Goal: Task Accomplishment & Management: Manage account settings

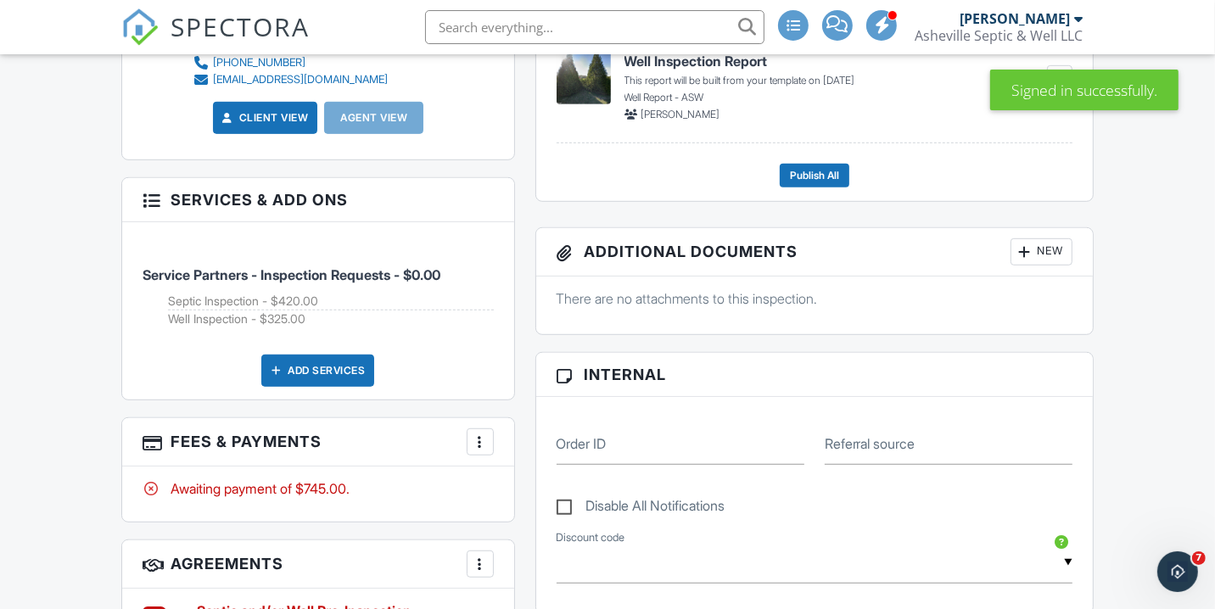
click at [319, 368] on div "Add Services" at bounding box center [317, 371] width 113 height 32
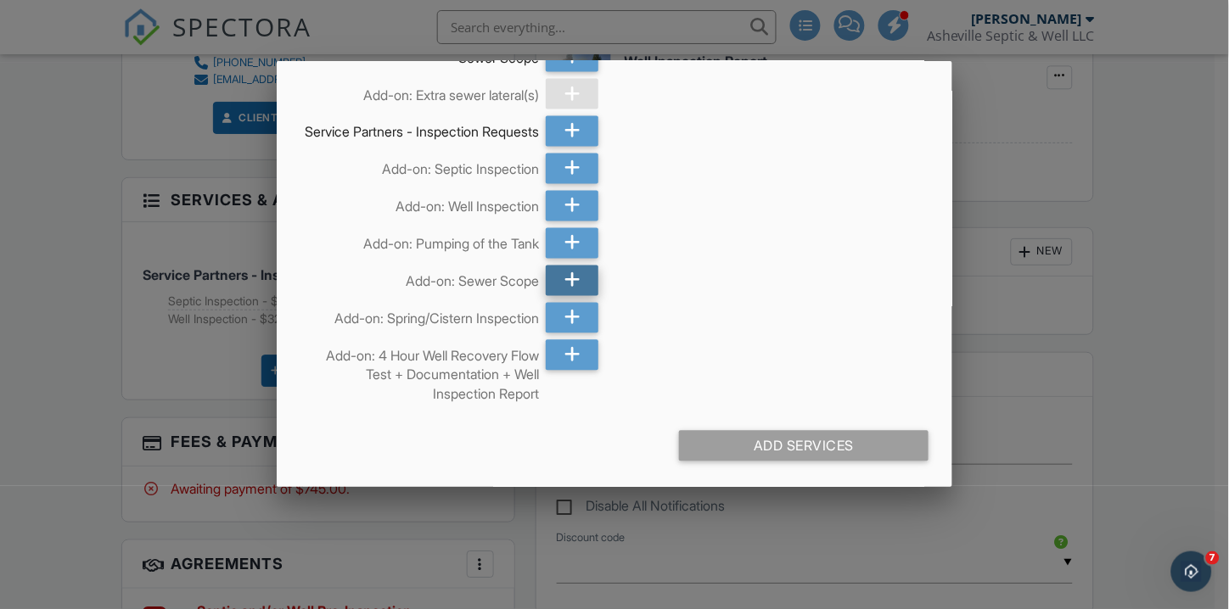
scroll to position [624, 0]
click at [570, 259] on icon at bounding box center [572, 243] width 16 height 31
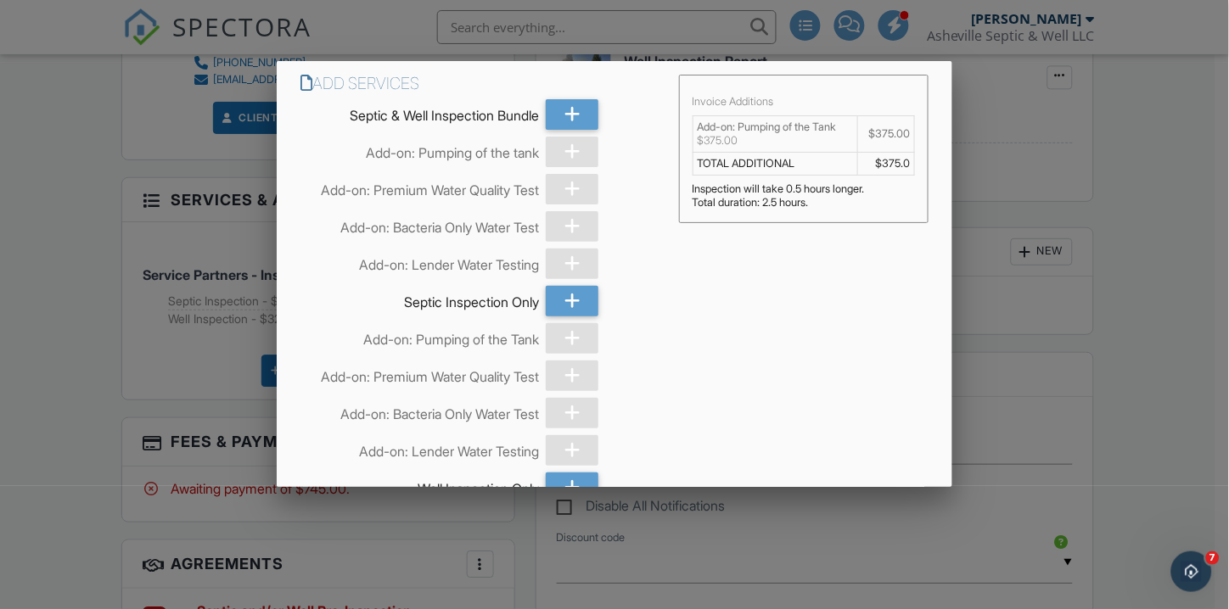
scroll to position [630, 0]
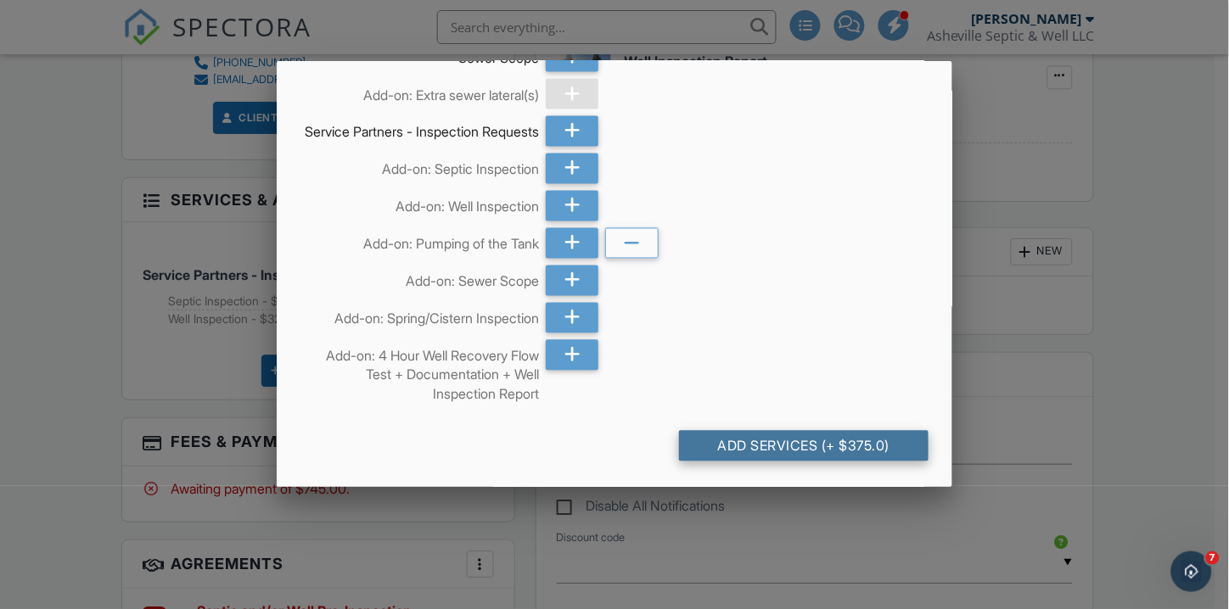
click at [829, 455] on div "Add Services (+ $375.0)" at bounding box center [803, 446] width 249 height 31
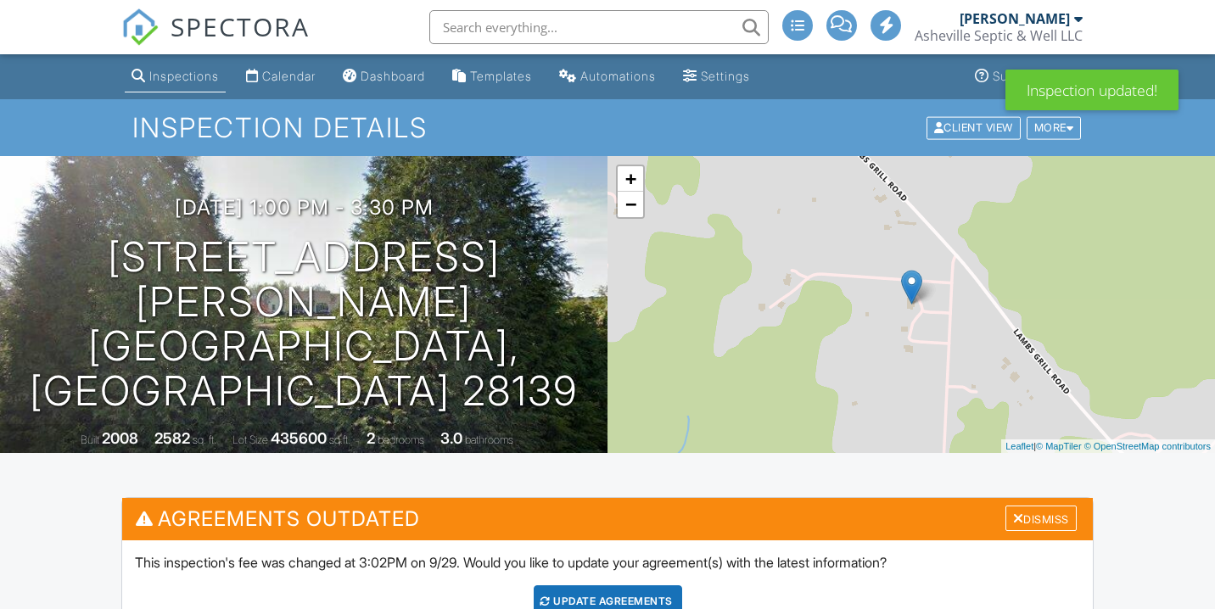
scroll to position [1218, 0]
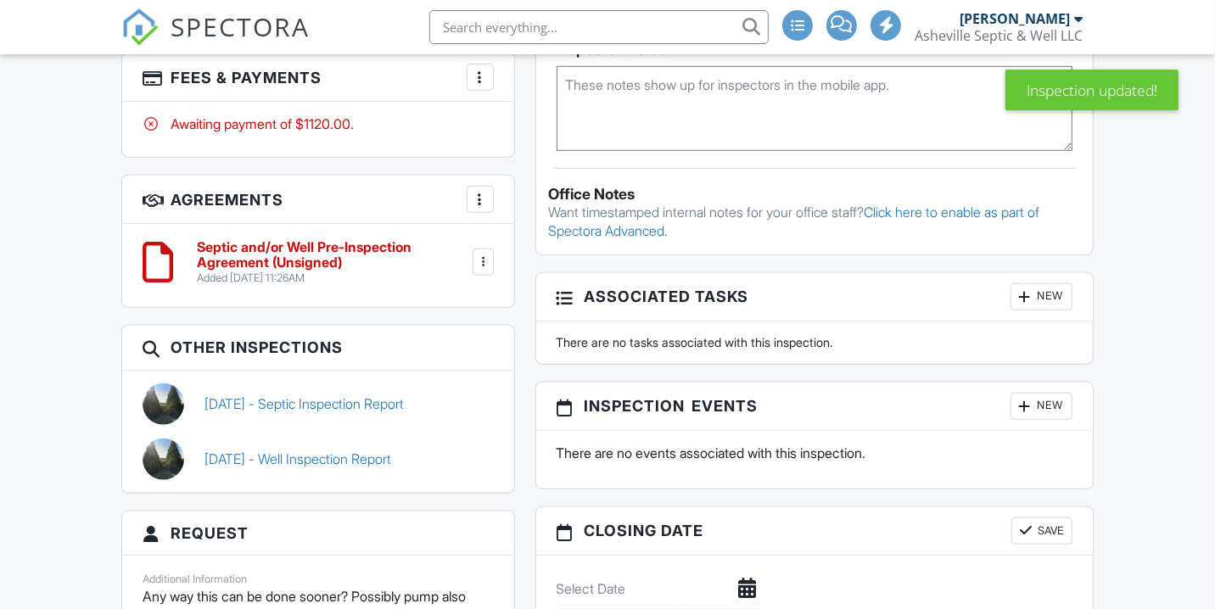
click at [496, 77] on h3 "Fees & Payments More Edit Fees & Payments Add Services View Invoice Paid In Full" at bounding box center [317, 77] width 391 height 48
click at [495, 77] on h3 "Fees & Payments More Edit Fees & Payments Add Services View Invoice Paid In Full" at bounding box center [317, 77] width 391 height 48
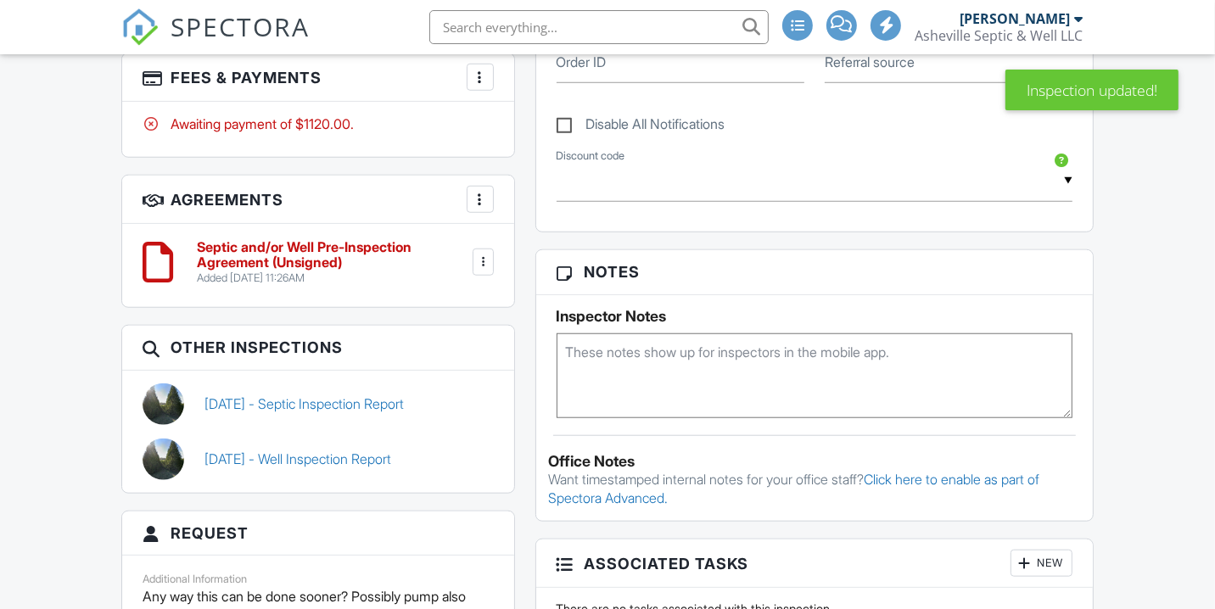
scroll to position [1486, 0]
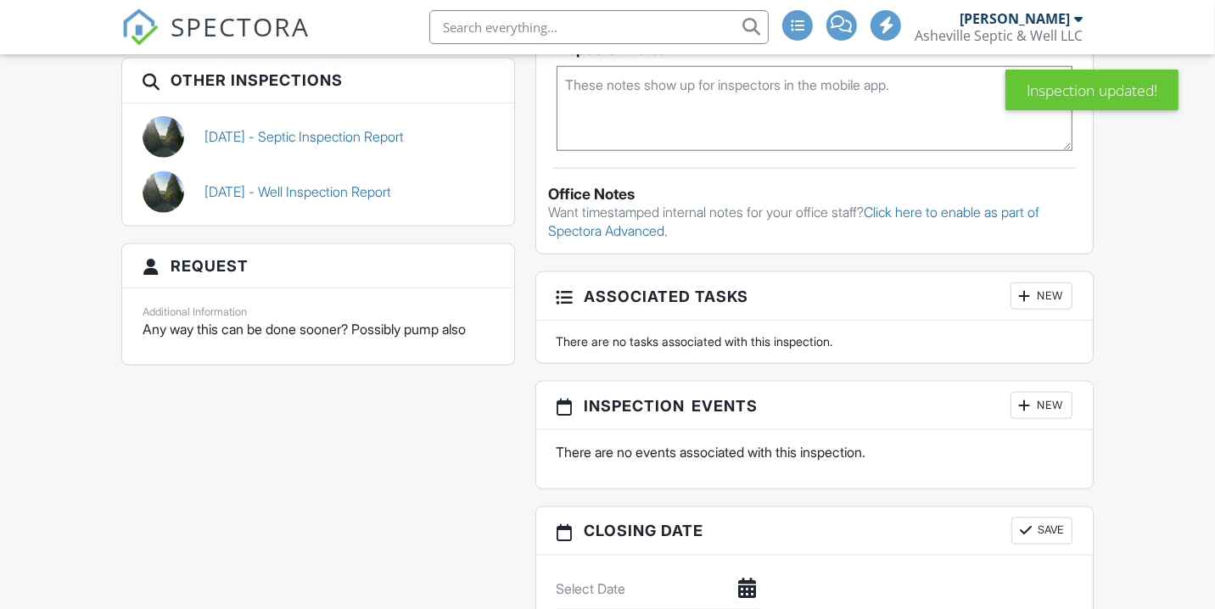
click at [482, 69] on h3 "Other Inspections" at bounding box center [317, 81] width 391 height 44
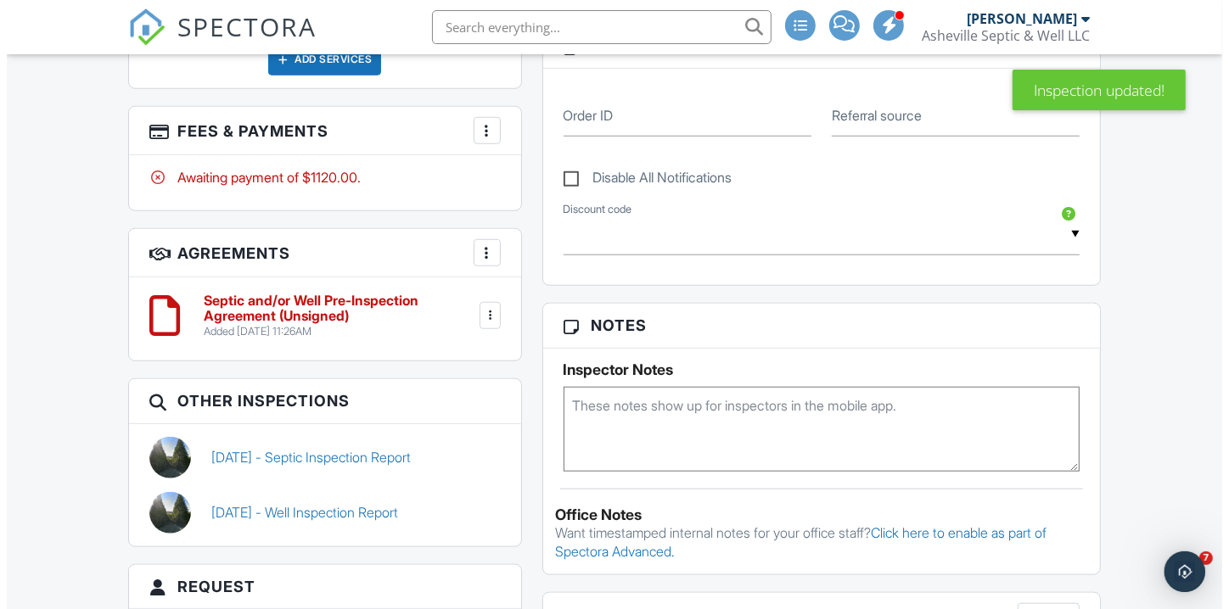
scroll to position [0, 0]
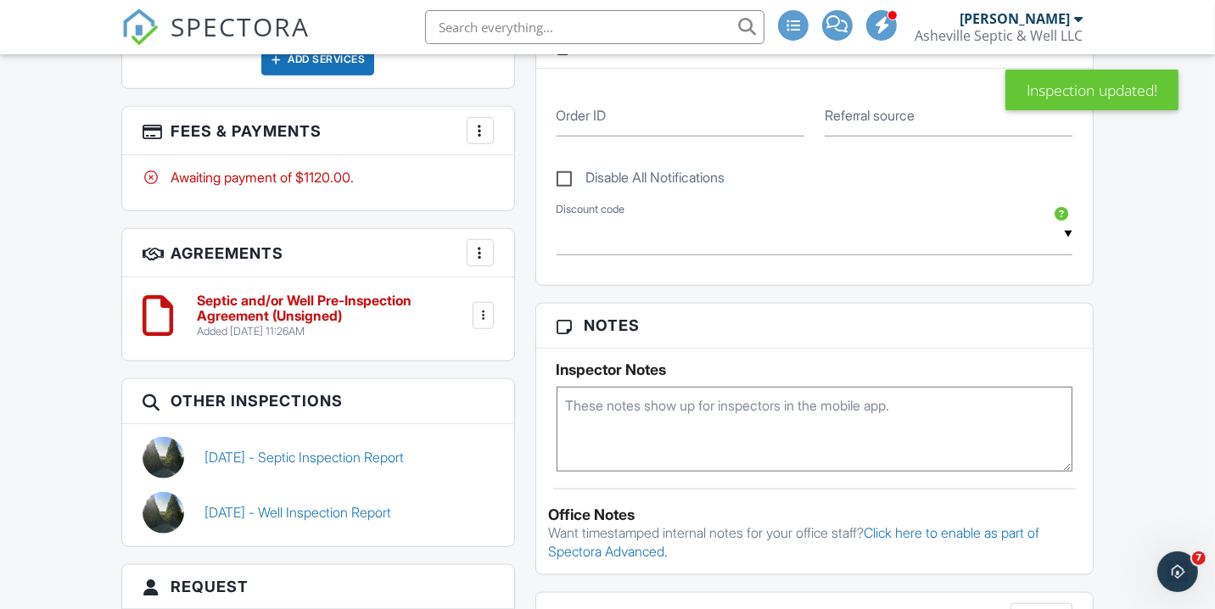
click at [479, 139] on div at bounding box center [480, 130] width 17 height 17
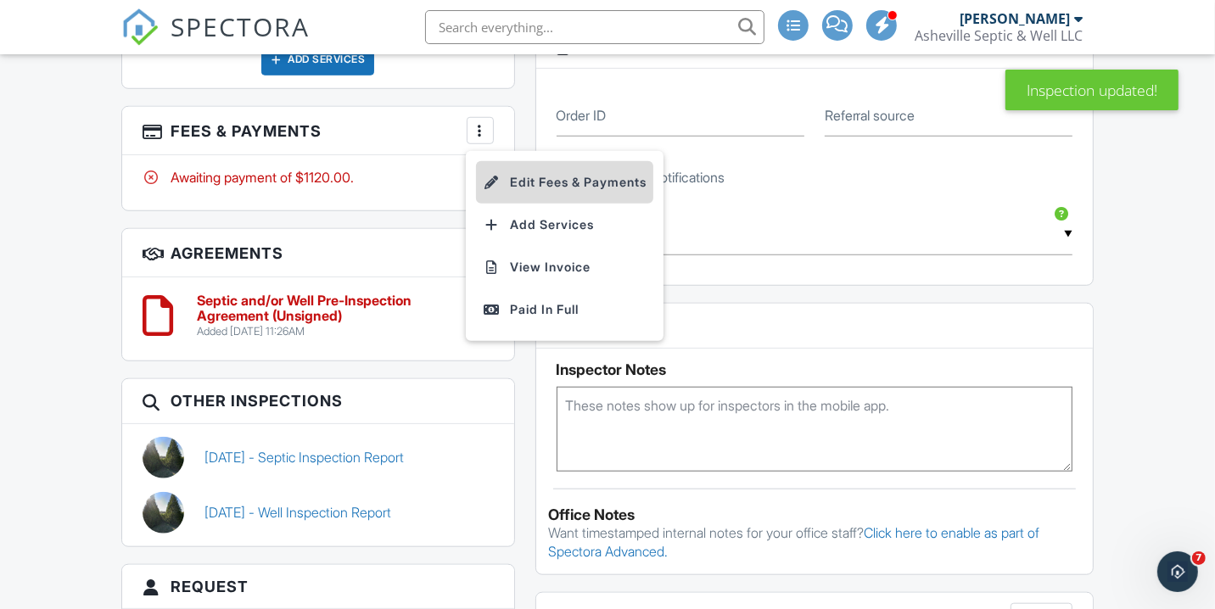
click at [494, 170] on li "Edit Fees & Payments" at bounding box center [564, 182] width 177 height 42
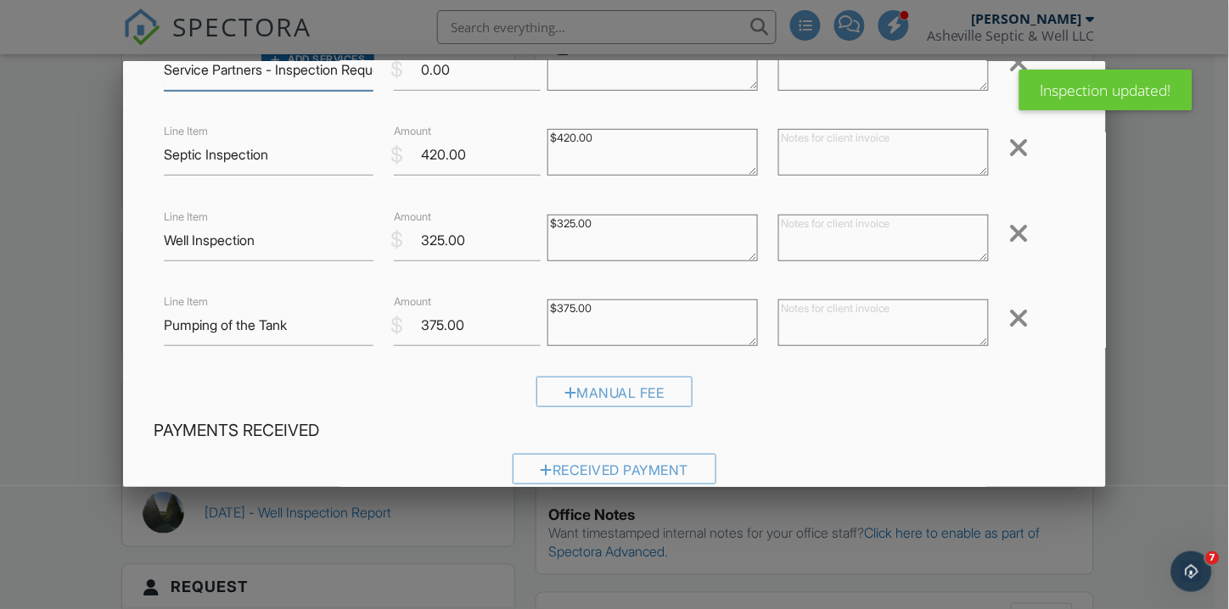
scroll to position [125, 0]
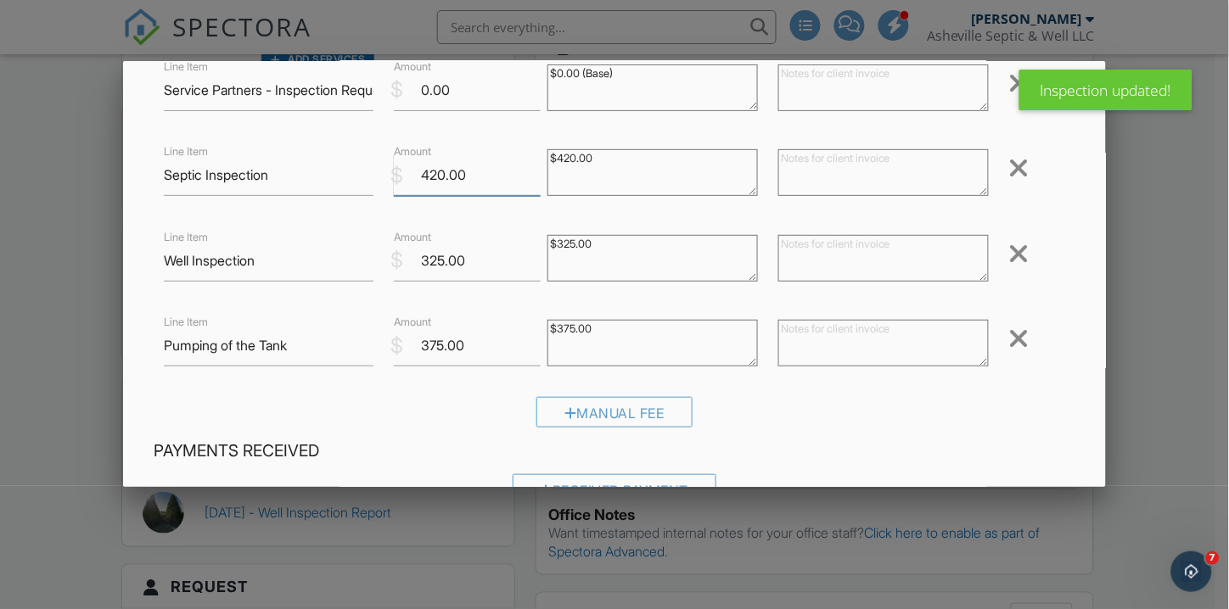
click at [442, 168] on input "420.00" at bounding box center [467, 175] width 147 height 42
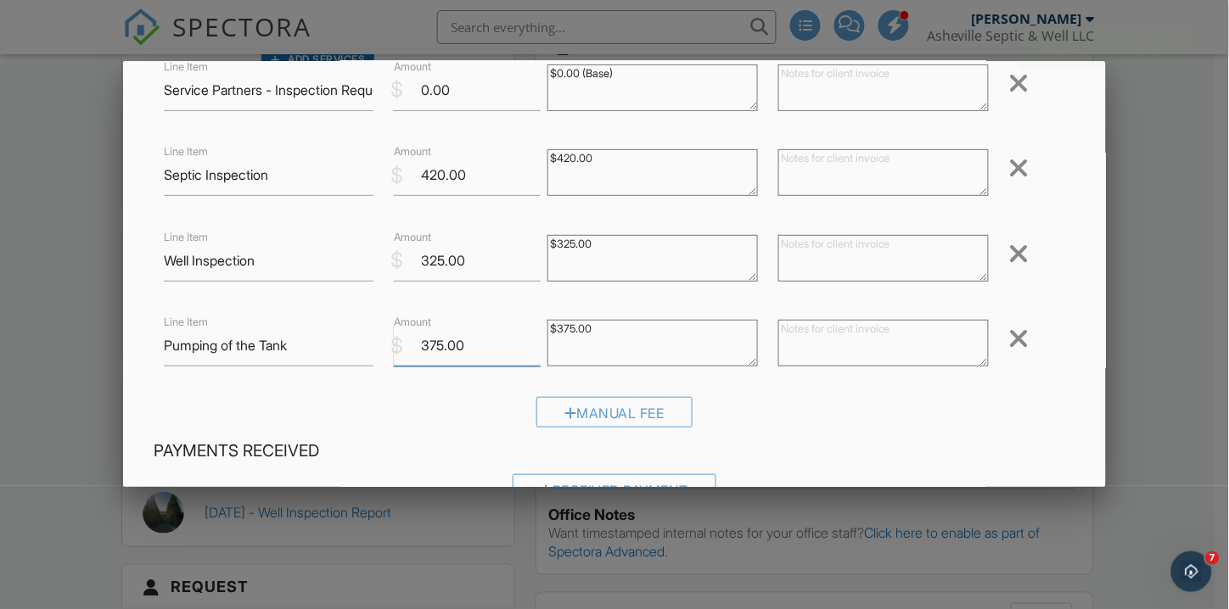
click at [442, 341] on input "375.00" at bounding box center [467, 346] width 147 height 42
type input "450"
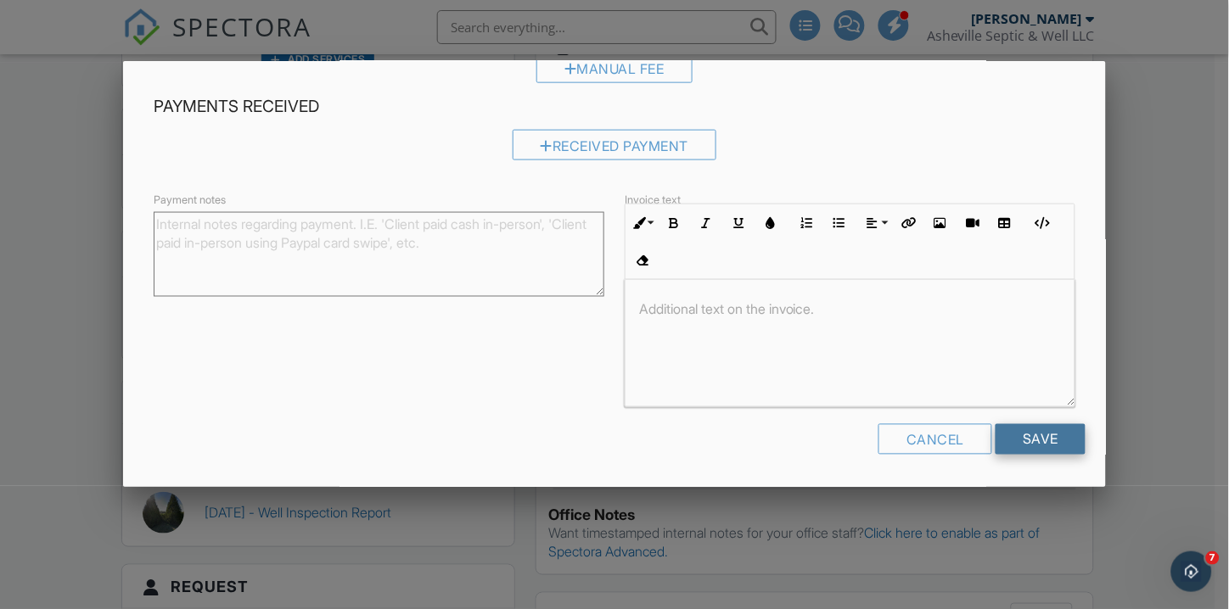
type input "Pumping of the Tank (Rutherford County Fee)"
click at [1012, 434] on input "Save" at bounding box center [1040, 439] width 90 height 31
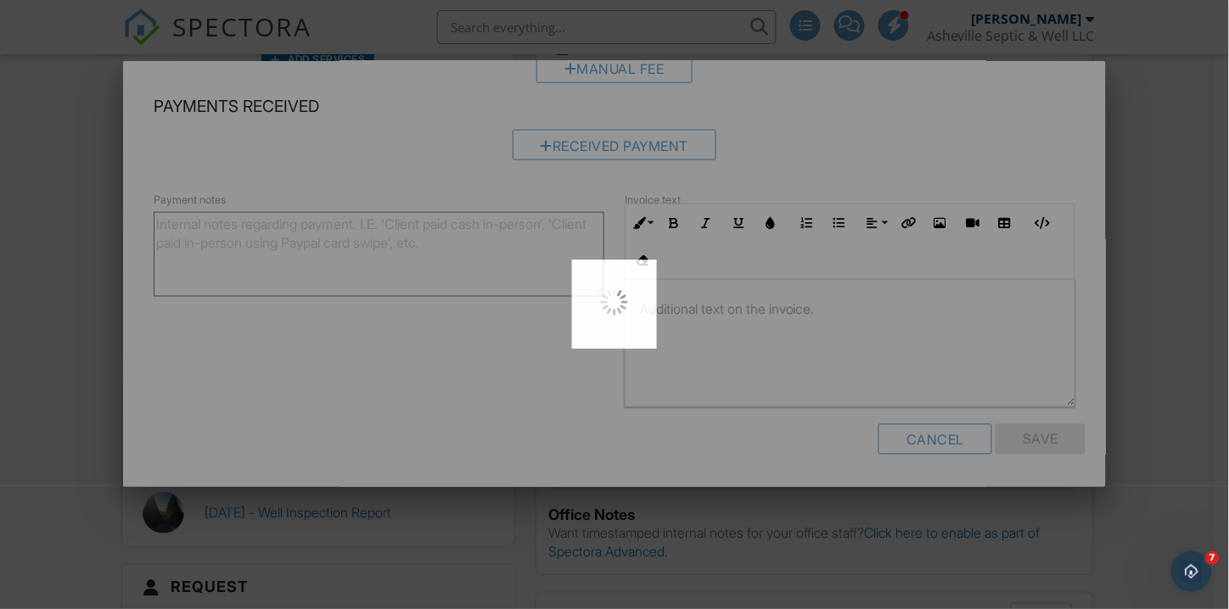
scroll to position [0, 0]
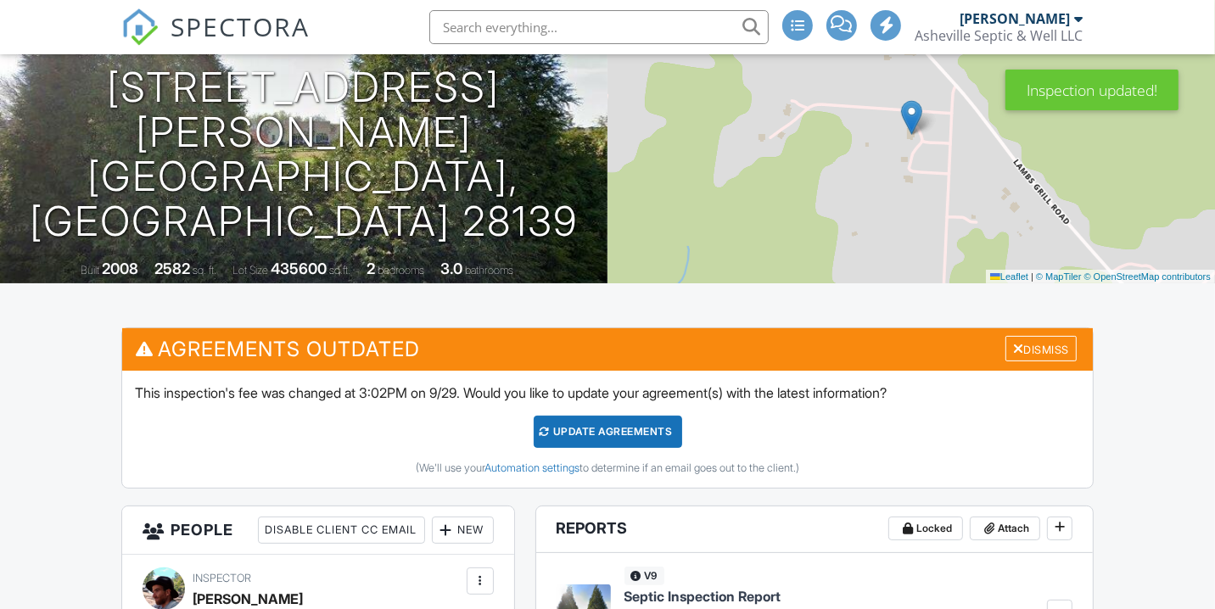
click at [603, 419] on div "Update Agreements" at bounding box center [608, 432] width 148 height 32
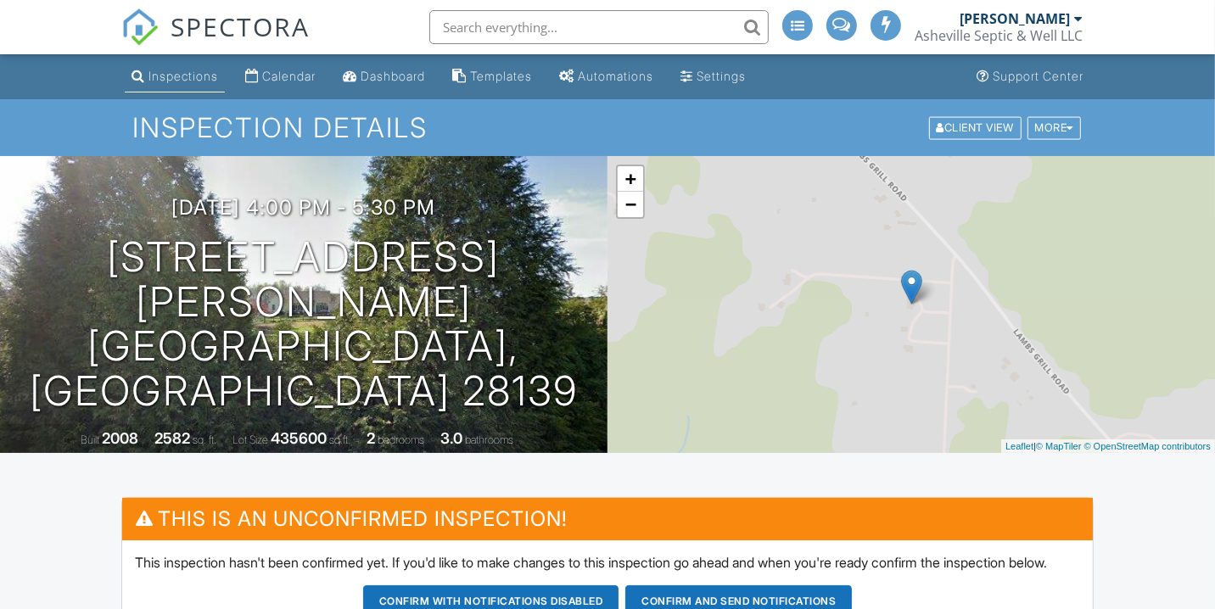
click at [1056, 120] on div "More" at bounding box center [1055, 127] width 54 height 23
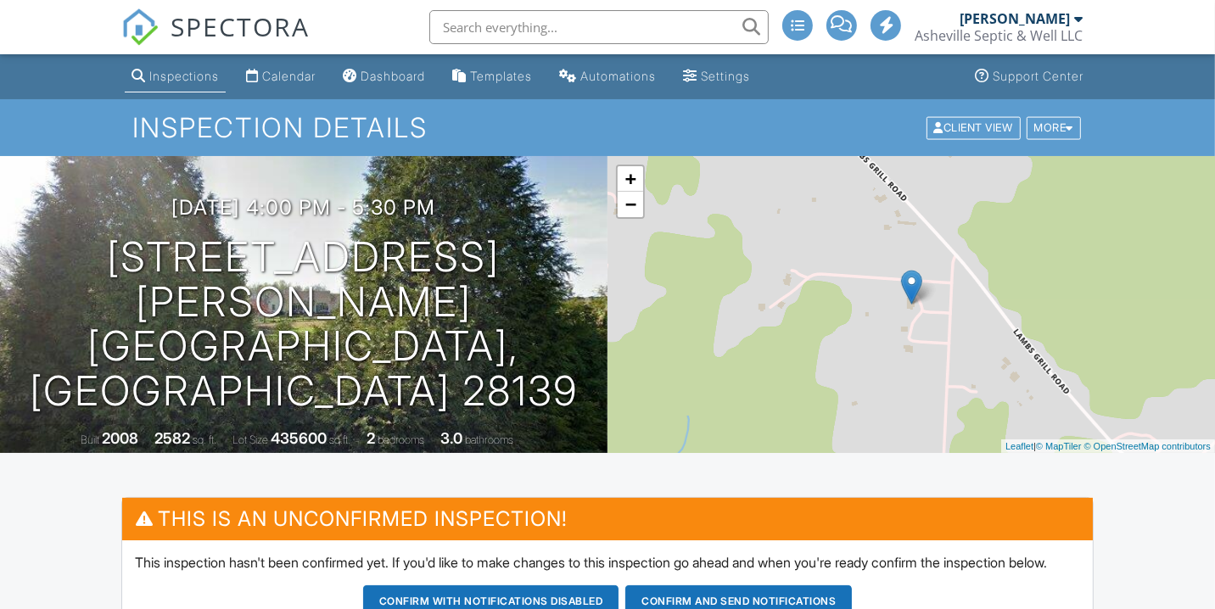
click at [1069, 123] on div at bounding box center [1071, 127] width 8 height 11
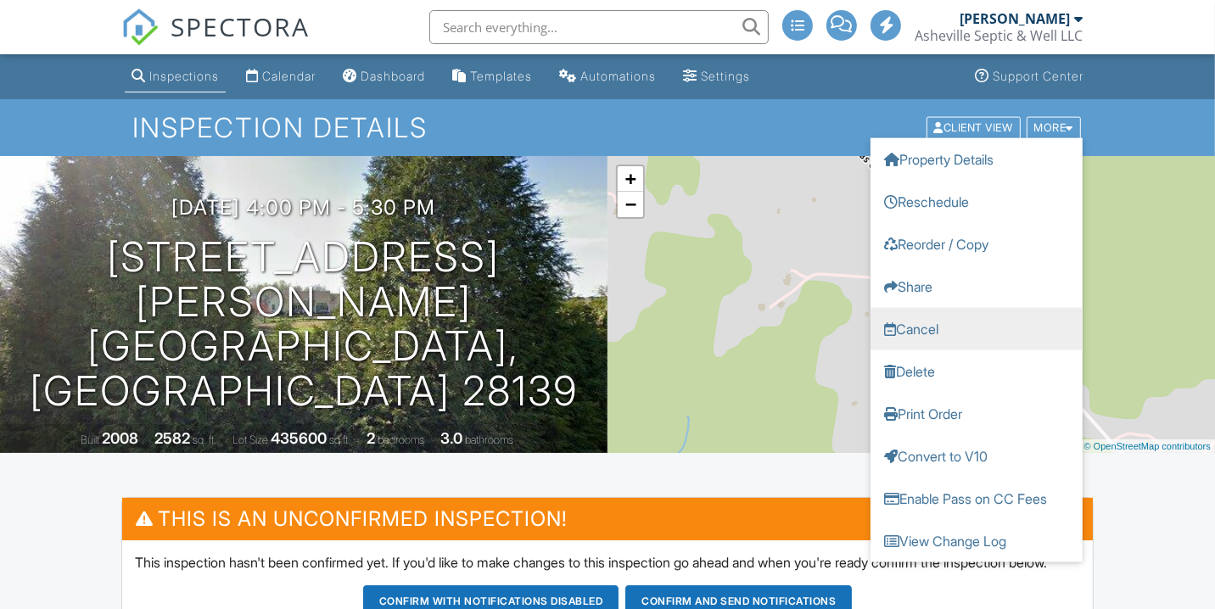
click at [936, 321] on link "Cancel" at bounding box center [977, 328] width 212 height 42
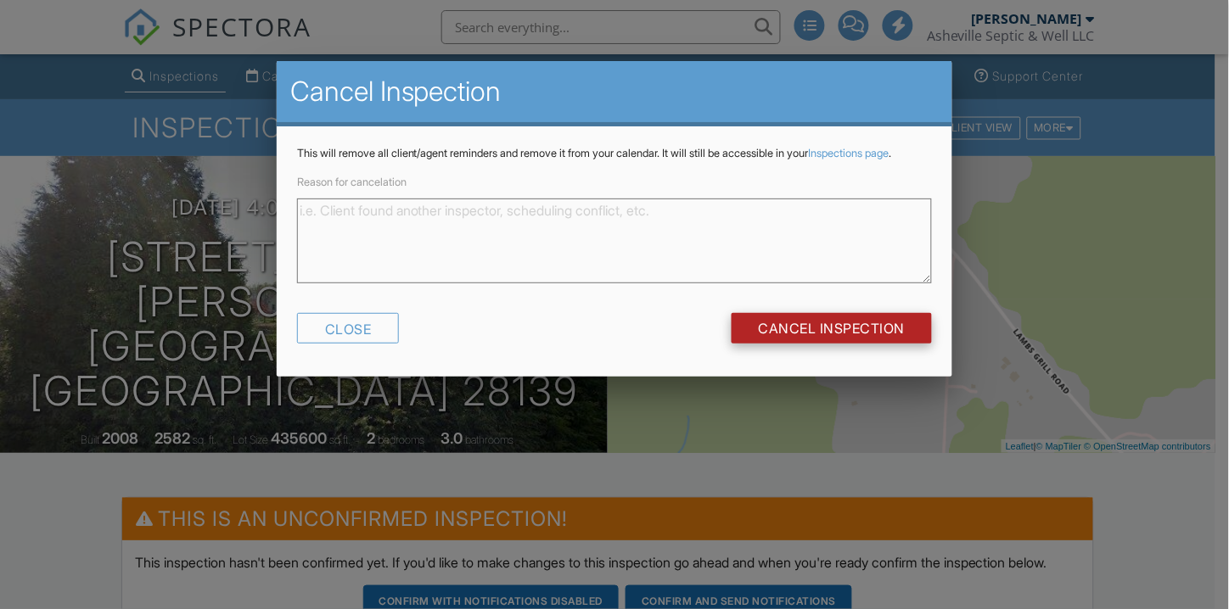
click at [854, 344] on input "Cancel Inspection" at bounding box center [831, 328] width 201 height 31
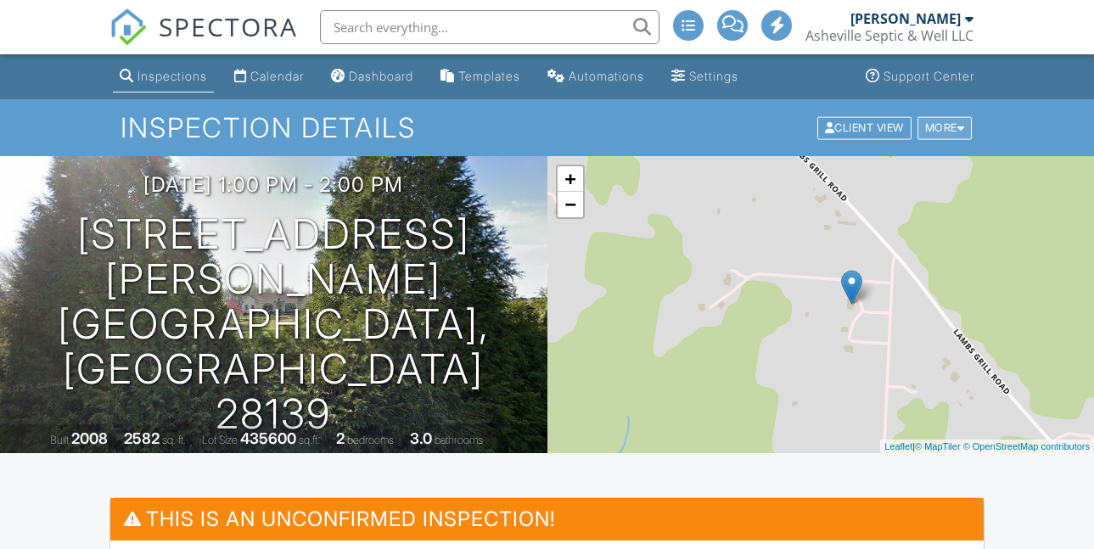
click at [1044, 145] on div "Inspection Details Client View More Property Details Reschedule Reorder / Copy …" at bounding box center [547, 127] width 1094 height 57
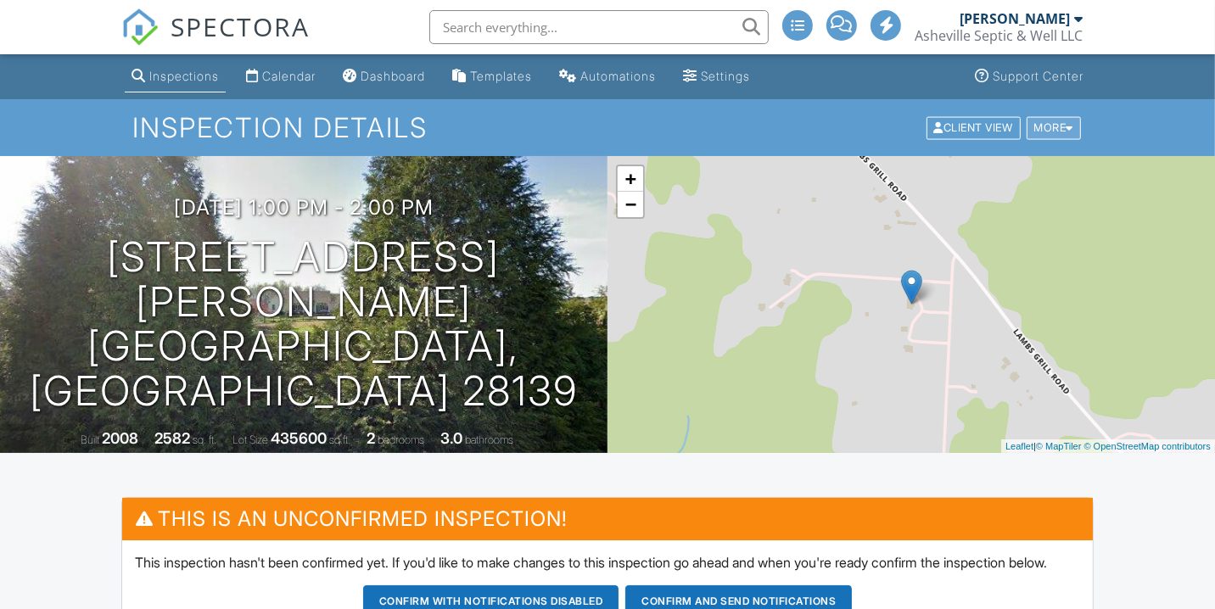
click at [1050, 122] on div "More" at bounding box center [1054, 127] width 55 height 23
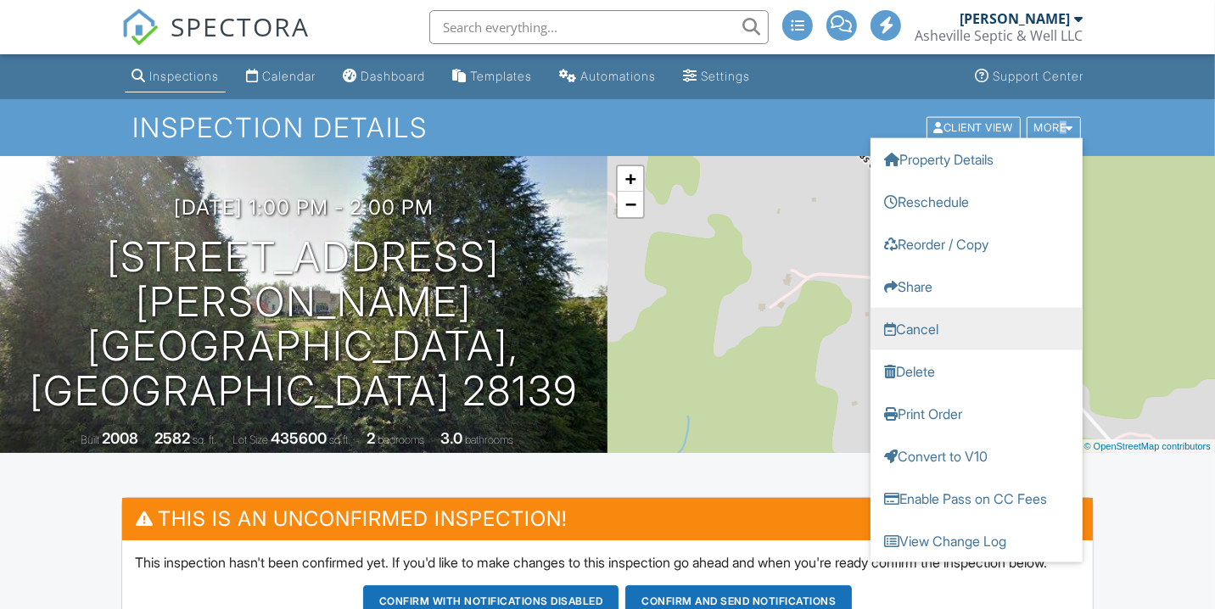
click at [960, 318] on link "Cancel" at bounding box center [977, 328] width 212 height 42
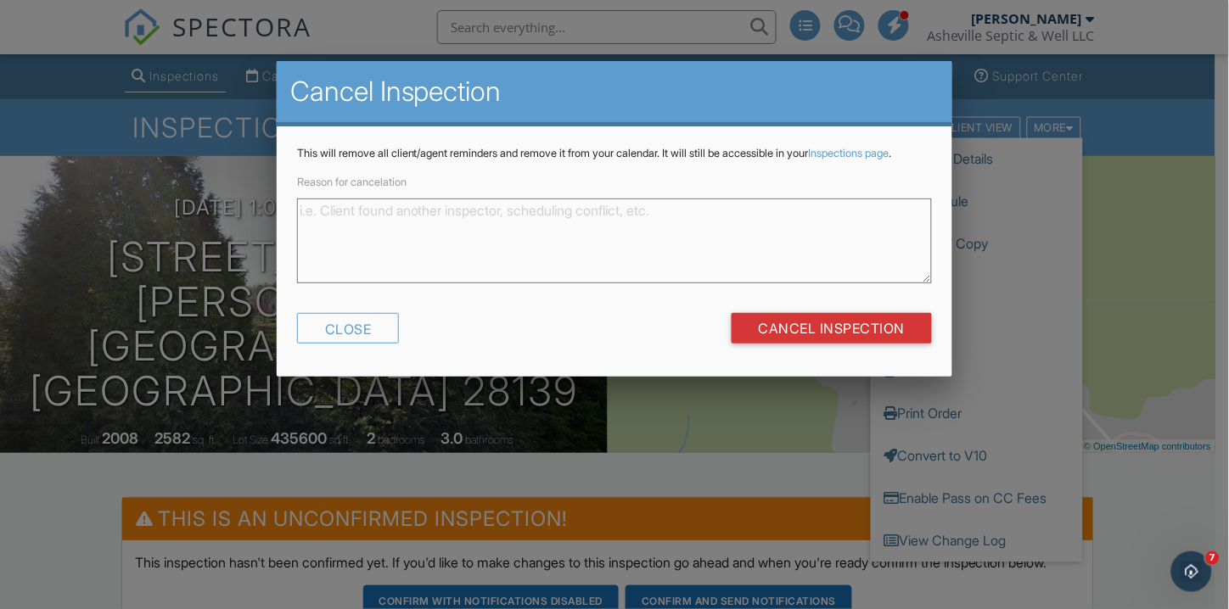
click at [845, 356] on div "Cancel Inspection" at bounding box center [831, 334] width 201 height 43
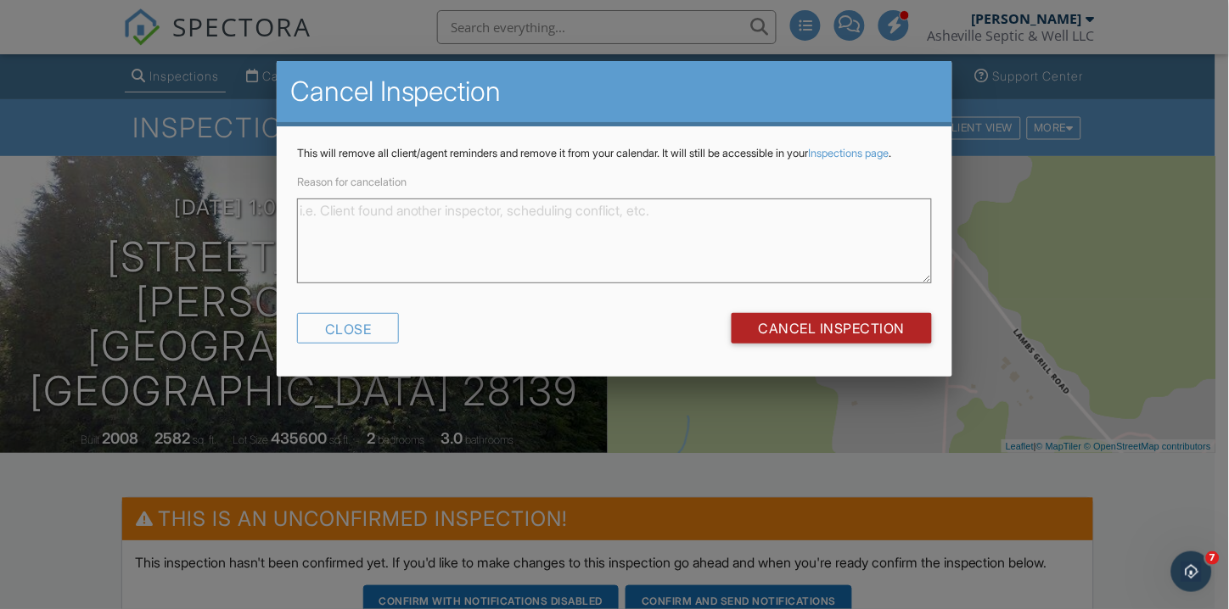
click at [817, 328] on input "Cancel Inspection" at bounding box center [831, 328] width 201 height 31
